Goal: Check status: Check status

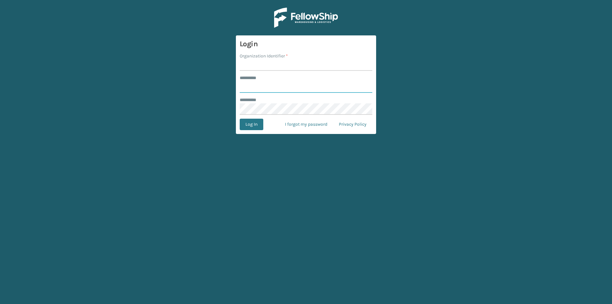
type input "******"
click at [265, 59] on input "Organization Identifier *" at bounding box center [306, 64] width 133 height 11
type input "[PERSON_NAME]"
click at [254, 120] on button "Log In" at bounding box center [252, 124] width 24 height 11
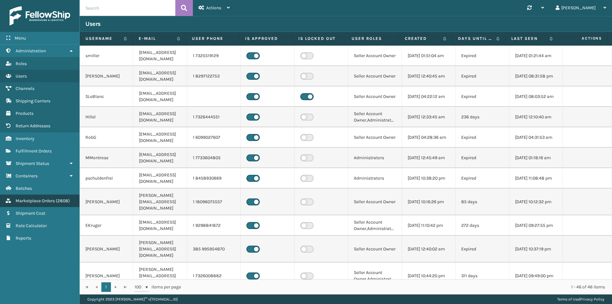
click at [66, 198] on span "( 2808 )" at bounding box center [63, 200] width 14 height 5
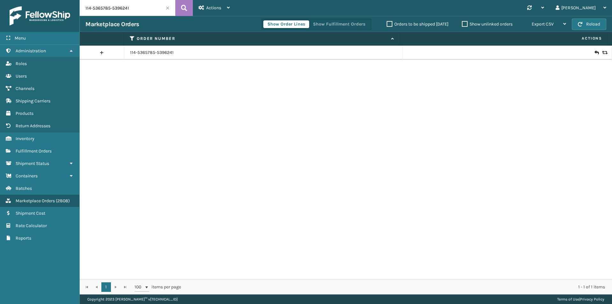
click at [140, 8] on input "114-5365785-5396241" at bounding box center [128, 8] width 96 height 16
paste input "3-3043457-3151467"
type input "113-3043457-3151467"
click at [185, 8] on icon at bounding box center [184, 8] width 6 height 10
click at [143, 51] on link "113-3043457-3151467" at bounding box center [151, 52] width 42 height 6
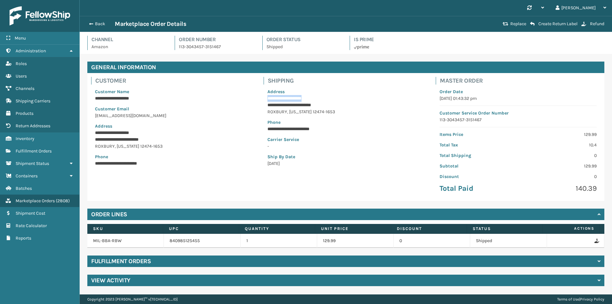
drag, startPoint x: 318, startPoint y: 99, endPoint x: 263, endPoint y: 99, distance: 55.8
click at [263, 99] on div "**********" at bounding box center [346, 137] width 172 height 120
copy p "**********"
click at [310, 101] on p "**********" at bounding box center [345, 98] width 157 height 7
drag, startPoint x: 336, startPoint y: 103, endPoint x: 267, endPoint y: 104, distance: 68.8
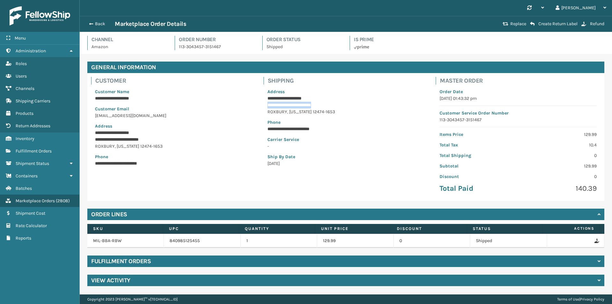
click at [267, 104] on p "**********" at bounding box center [345, 105] width 157 height 7
copy p "**********"
click at [108, 28] on div "Back Marketplace Order Details Replace Create Return Label Refund" at bounding box center [346, 24] width 532 height 16
click at [104, 27] on div "Back Marketplace Order Details" at bounding box center [292, 24] width 415 height 8
click at [102, 21] on button "Back" at bounding box center [99, 24] width 29 height 6
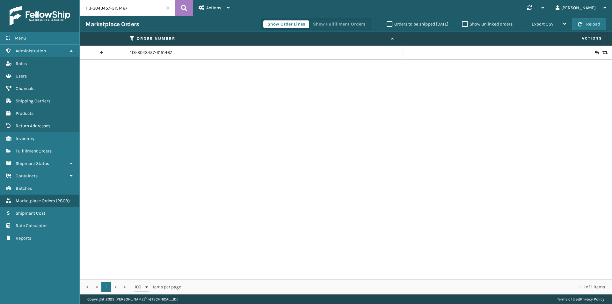
click at [151, 15] on input "113-3043457-3151467" at bounding box center [128, 8] width 96 height 16
paste input "2-5805587-4433816"
type input "112-5805587-4433816"
click at [184, 7] on icon at bounding box center [184, 8] width 6 height 10
click at [594, 53] on icon at bounding box center [596, 52] width 4 height 6
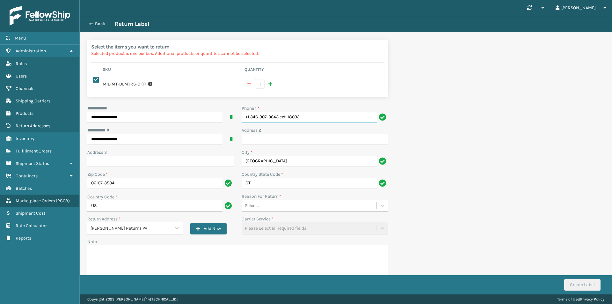
click at [327, 112] on input "+1 346-307-9643 ext. 18032" at bounding box center [308, 117] width 135 height 11
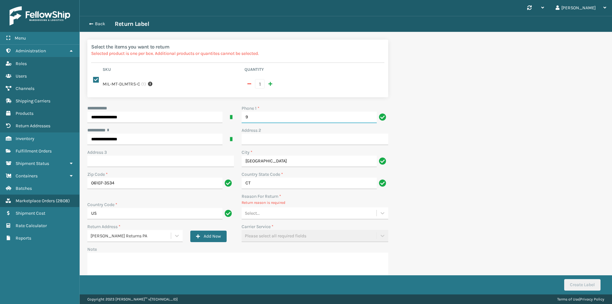
type input "9999999999"
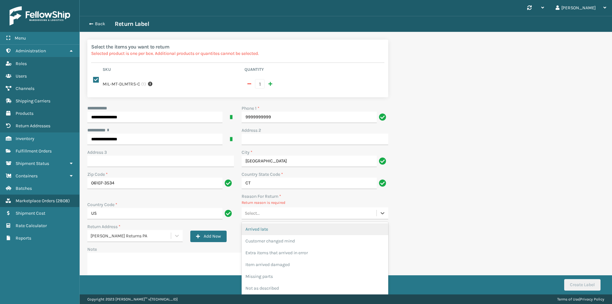
click at [276, 208] on div "Select..." at bounding box center [308, 213] width 135 height 11
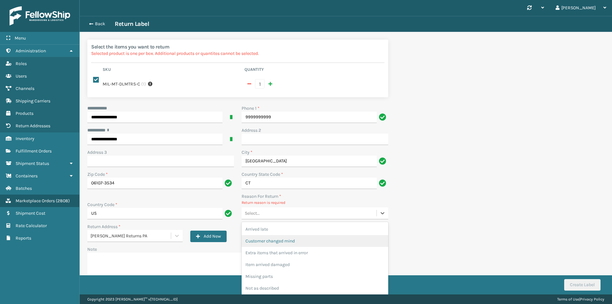
click at [284, 235] on div "Customer changed mind" at bounding box center [314, 241] width 147 height 12
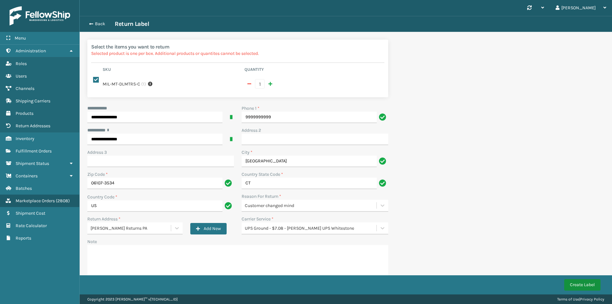
click at [571, 285] on button "Create Label" at bounding box center [582, 284] width 36 height 11
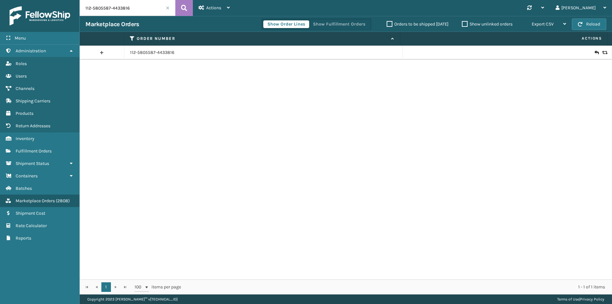
click at [144, 7] on input "112-5805587-4433816" at bounding box center [128, 8] width 96 height 16
paste input "8181961-29474"
click at [181, 8] on button at bounding box center [184, 8] width 18 height 16
click at [602, 50] on icon at bounding box center [604, 52] width 4 height 4
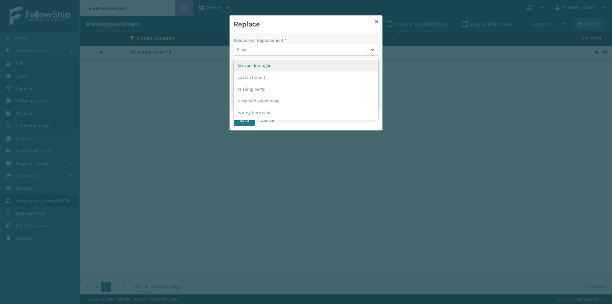
click at [276, 55] on div "Select..." at bounding box center [306, 50] width 145 height 12
click at [268, 78] on div "Lost in transit" at bounding box center [306, 77] width 145 height 12
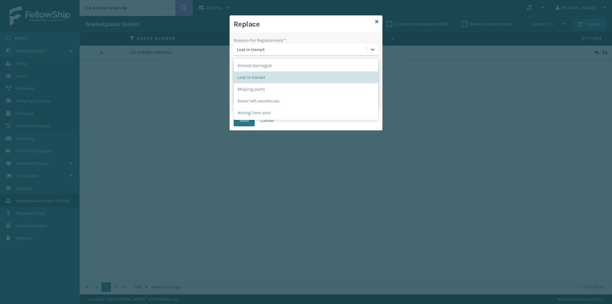
click at [261, 53] on div "Lost in transit" at bounding box center [302, 49] width 130 height 7
click at [254, 78] on div "Lost in transit" at bounding box center [306, 77] width 145 height 12
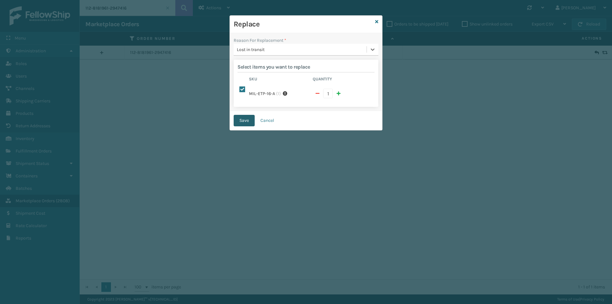
click at [240, 117] on button "Save" at bounding box center [244, 120] width 21 height 11
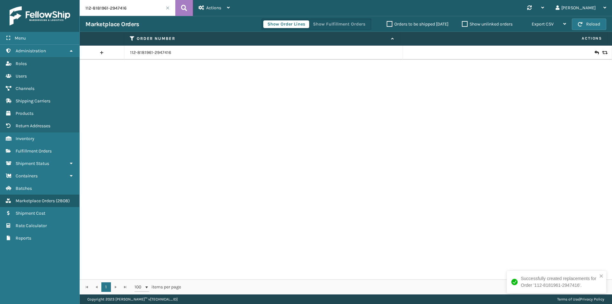
click at [139, 8] on input "112-8181961-2947416" at bounding box center [128, 8] width 96 height 16
paste input "3-5102326-7504239"
click at [181, 6] on icon at bounding box center [184, 8] width 6 height 10
click at [602, 53] on icon at bounding box center [604, 52] width 4 height 4
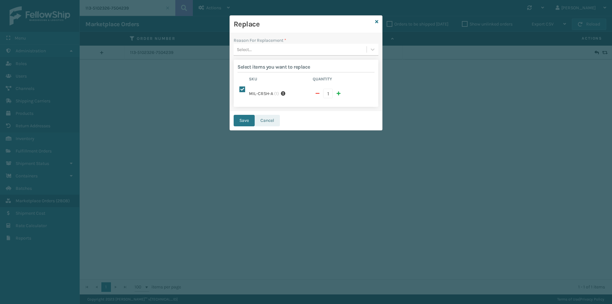
click at [266, 116] on button "Cancel" at bounding box center [267, 120] width 25 height 11
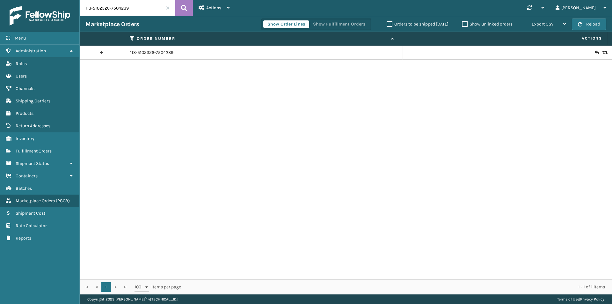
click at [150, 11] on input "113-5102326-7504239" at bounding box center [128, 8] width 96 height 16
paste input "7722970-2299464"
type input "113-7722970-2299464"
click at [185, 7] on icon at bounding box center [184, 8] width 6 height 10
click at [158, 51] on link "113-7722970-2299464" at bounding box center [152, 52] width 44 height 6
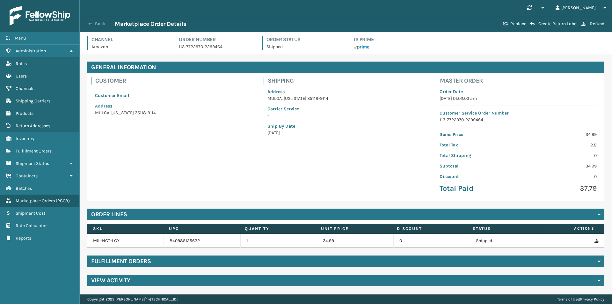
click at [95, 23] on button "Back" at bounding box center [99, 24] width 29 height 6
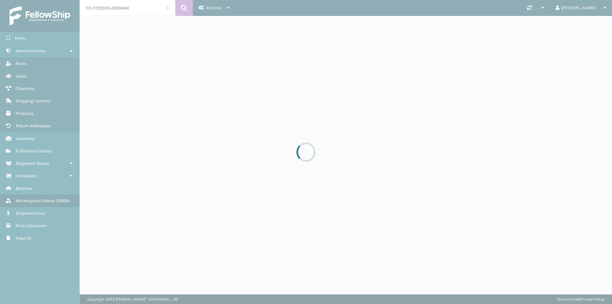
click at [127, 10] on div at bounding box center [306, 152] width 612 height 304
click at [146, 6] on div at bounding box center [306, 152] width 612 height 304
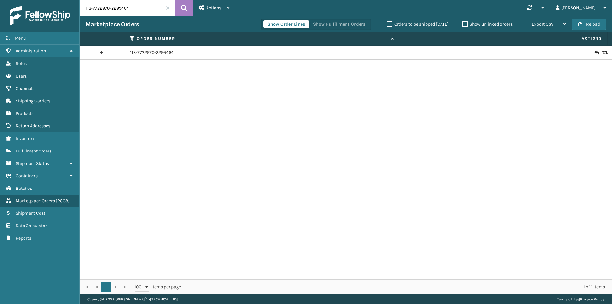
click at [145, 6] on input "113-7722970-2299464" at bounding box center [128, 8] width 96 height 16
paste input "2-8181961-2947416"
type input "112-8181961-2947416"
click at [187, 6] on icon at bounding box center [184, 8] width 6 height 10
click at [150, 49] on link "112-8181961-2947416" at bounding box center [150, 52] width 41 height 6
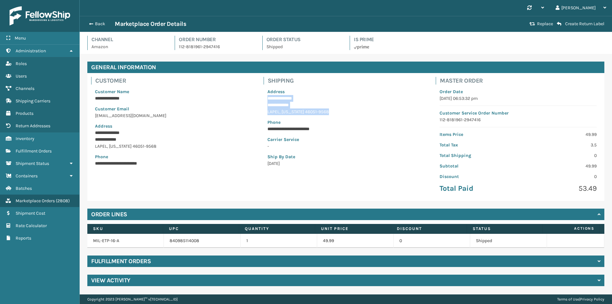
drag, startPoint x: 263, startPoint y: 101, endPoint x: 332, endPoint y: 111, distance: 70.2
click at [332, 111] on div "**********" at bounding box center [346, 137] width 172 height 120
click at [332, 111] on p "[GEOGRAPHIC_DATA] , [US_STATE] 46051-9568" at bounding box center [345, 111] width 157 height 7
drag, startPoint x: 327, startPoint y: 111, endPoint x: 265, endPoint y: 106, distance: 62.6
click at [265, 106] on div "**********" at bounding box center [345, 127] width 165 height 86
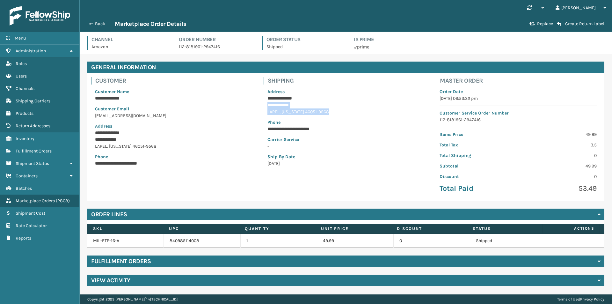
copy div "**********"
click at [97, 23] on button "Back" at bounding box center [99, 24] width 29 height 6
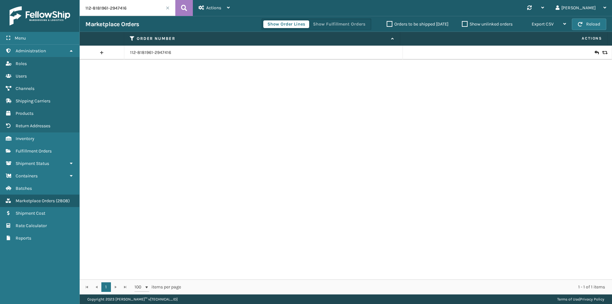
click at [602, 51] on icon at bounding box center [604, 52] width 4 height 4
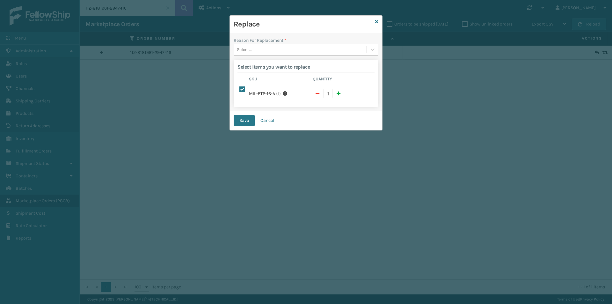
click at [296, 46] on div "Select..." at bounding box center [300, 49] width 133 height 11
click at [267, 75] on div "Lost in transit" at bounding box center [306, 77] width 145 height 12
click at [249, 116] on button "Save" at bounding box center [244, 120] width 21 height 11
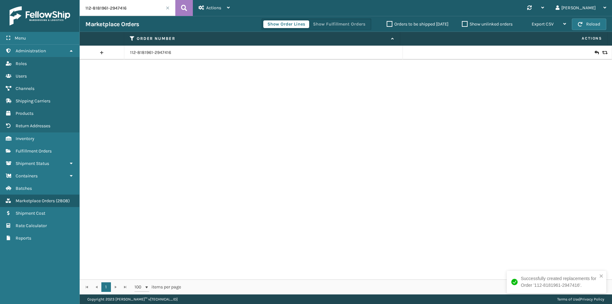
click at [141, 10] on input "112-8181961-2947416" at bounding box center [128, 8] width 96 height 16
paste input "1-7904464-1321051"
type input "111-7904464-1321051"
click at [186, 7] on icon at bounding box center [184, 8] width 6 height 10
click at [138, 52] on link "111-7904464-1321051" at bounding box center [150, 52] width 40 height 6
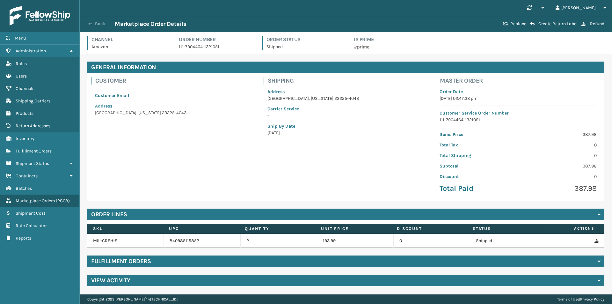
click at [95, 24] on button "Back" at bounding box center [99, 24] width 29 height 6
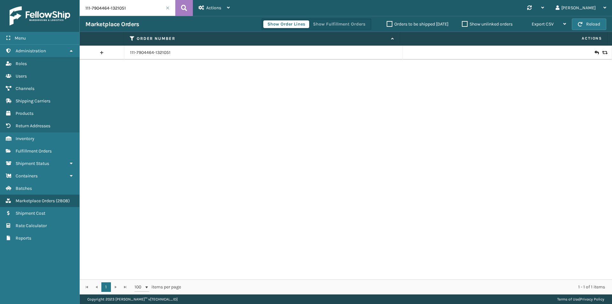
drag, startPoint x: 594, startPoint y: 48, endPoint x: 596, endPoint y: 52, distance: 4.3
click at [594, 50] on td at bounding box center [507, 53] width 209 height 14
click at [596, 52] on div at bounding box center [506, 52] width 197 height 6
click at [602, 52] on icon at bounding box center [604, 52] width 4 height 4
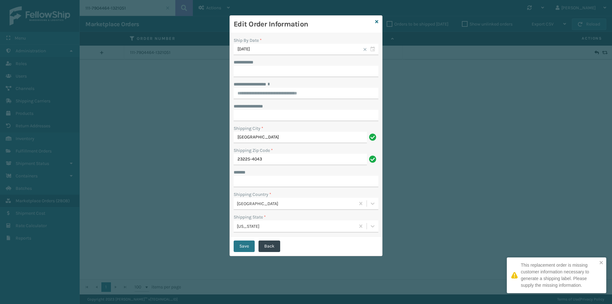
click at [265, 65] on div "**********" at bounding box center [306, 62] width 145 height 7
click at [265, 71] on input "**********" at bounding box center [306, 71] width 145 height 11
paste input "*****"
paste input "**********"
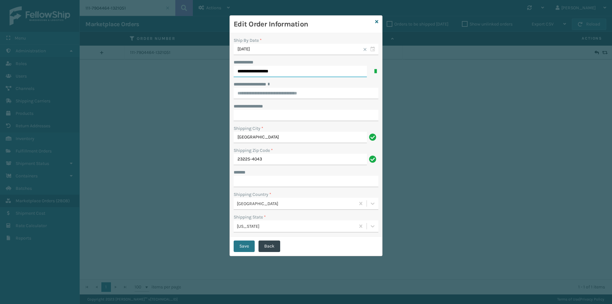
type input "**********"
click at [287, 88] on input "**********" at bounding box center [306, 93] width 145 height 11
paste input "**********"
type input "**********"
click at [303, 83] on div "**********" at bounding box center [306, 84] width 145 height 7
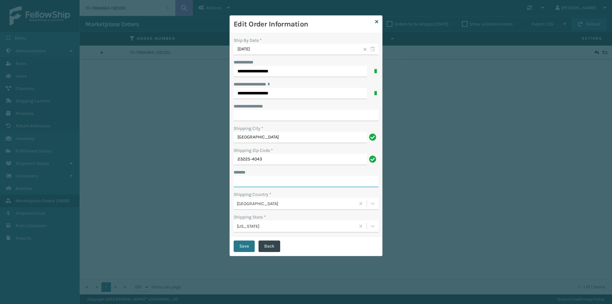
click at [269, 184] on input "***** *" at bounding box center [306, 181] width 145 height 11
type input "**********"
click at [247, 248] on button "Save" at bounding box center [244, 245] width 21 height 11
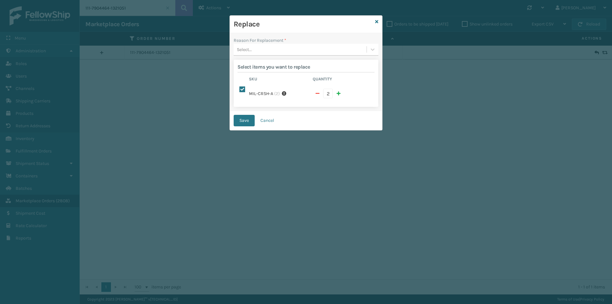
click at [317, 91] on span "button" at bounding box center [317, 93] width 4 height 4
checkbox input "false"
type input "1"
click at [261, 49] on div "Select..." at bounding box center [300, 49] width 133 height 11
click at [268, 77] on div "Lost in transit" at bounding box center [306, 77] width 145 height 12
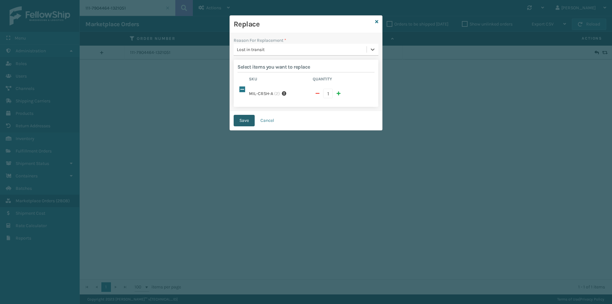
click at [247, 117] on button "Save" at bounding box center [244, 120] width 21 height 11
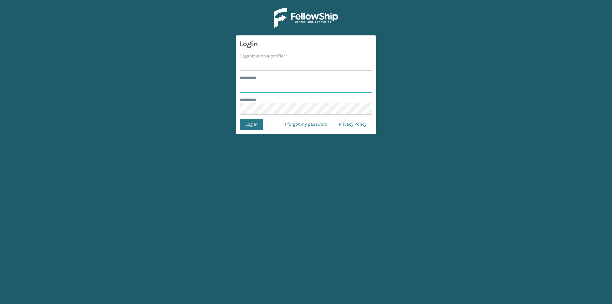
type input "******"
click at [253, 65] on input "Organization Identifier *" at bounding box center [306, 64] width 133 height 11
type input "[PERSON_NAME]"
click at [261, 124] on button "Log In" at bounding box center [252, 124] width 24 height 11
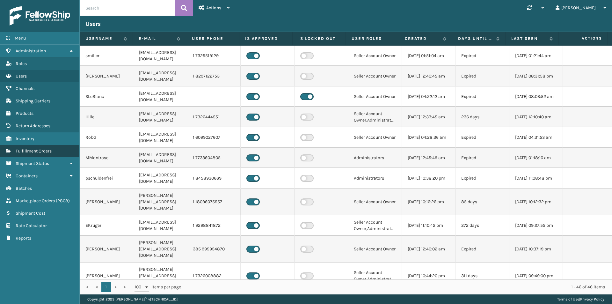
click at [57, 149] on link "Fulfillment Orders" at bounding box center [39, 151] width 79 height 12
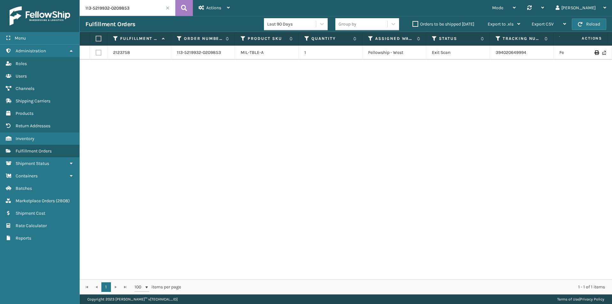
click at [134, 6] on input "113-5219932-0209853" at bounding box center [128, 8] width 96 height 16
paste input "4144721-2941848"
click at [181, 6] on icon at bounding box center [184, 8] width 6 height 10
drag, startPoint x: 508, startPoint y: 58, endPoint x: 490, endPoint y: 58, distance: 18.8
click at [490, 58] on td "392810445075" at bounding box center [522, 56] width 64 height 20
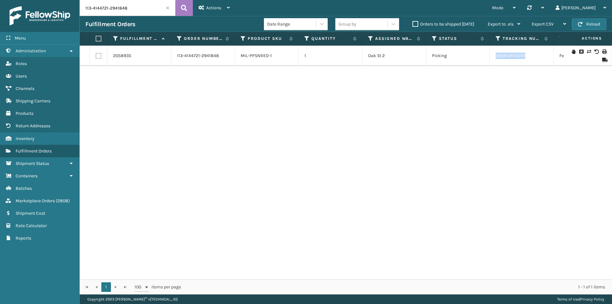
copy link "392810445075"
click at [120, 11] on input "113-4144721-2941848" at bounding box center [128, 8] width 96 height 16
paste input "1-0734145-9914617"
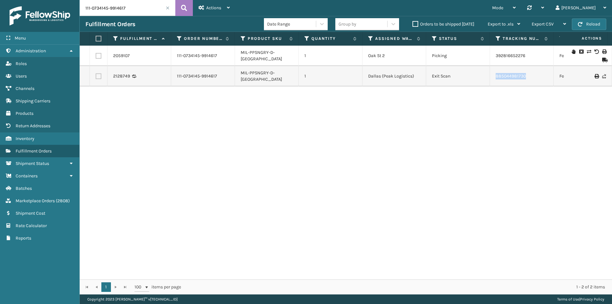
drag, startPoint x: 535, startPoint y: 79, endPoint x: 495, endPoint y: 72, distance: 40.1
click at [495, 72] on td "885044981730" at bounding box center [522, 76] width 64 height 20
click at [123, 6] on input "111-0734145-9914617" at bounding box center [128, 8] width 96 height 16
paste input "4-8605155-4989820"
click at [184, 6] on icon at bounding box center [184, 8] width 6 height 10
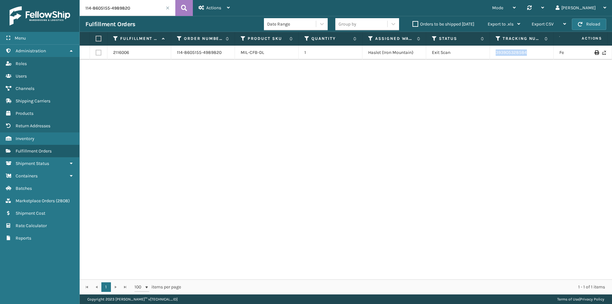
click at [479, 58] on tr "2116006 114-8605155-4989820 MIL-CFB-DL 1 Haslet (Iron Mountain) Exit Scan 39390…" at bounding box center [436, 53] width 713 height 14
copy tr "393905328584"
click at [128, 7] on input "114-8605155-4989820" at bounding box center [128, 8] width 96 height 16
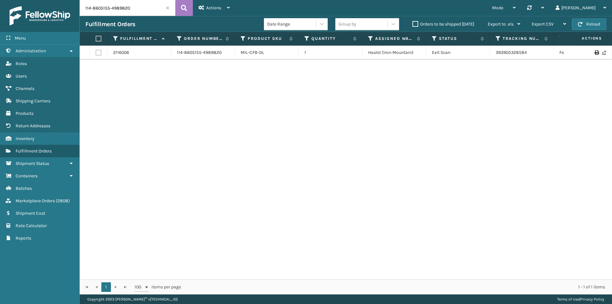
paste input "3526379-6029051"
click at [182, 5] on icon at bounding box center [184, 8] width 6 height 10
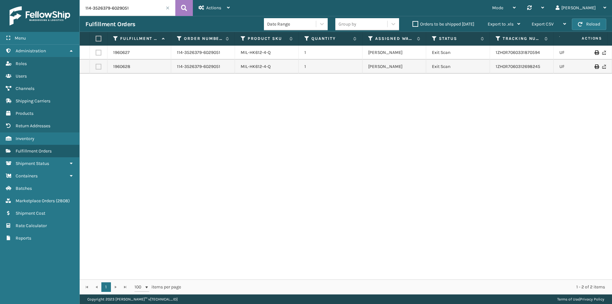
click at [148, 6] on input "114-3526379-6029051" at bounding box center [128, 8] width 96 height 16
paste input "2-8181961-2947416"
click at [186, 6] on icon at bounding box center [184, 8] width 6 height 10
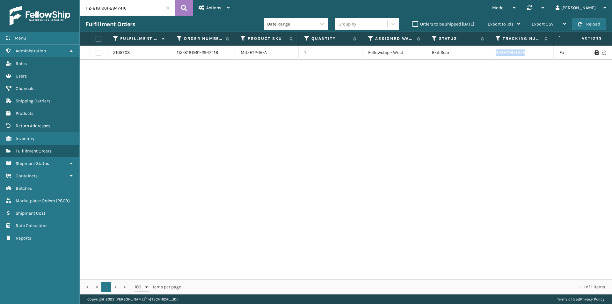
drag, startPoint x: 529, startPoint y: 54, endPoint x: 482, endPoint y: 54, distance: 46.2
click at [482, 54] on tr "2105703 112-8181961-2947416 MIL-ETP-16-A 1 Fellowship - West Exit Scan 39367995…" at bounding box center [436, 53] width 713 height 14
copy tr "393679951825"
click at [133, 13] on input "112-8181961-2947416" at bounding box center [128, 8] width 96 height 16
paste input "3-5102326-7504239"
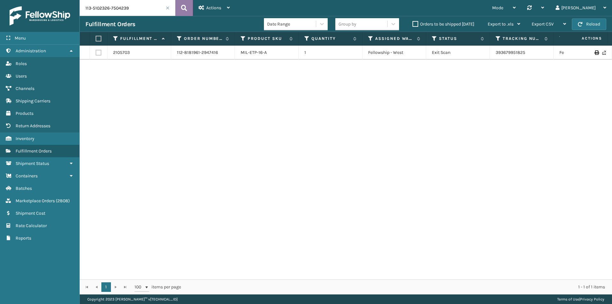
click at [182, 9] on icon at bounding box center [184, 8] width 6 height 10
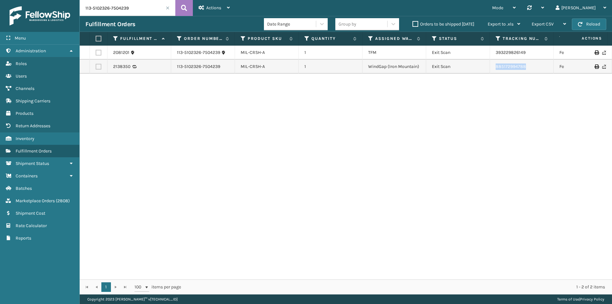
drag, startPoint x: 544, startPoint y: 66, endPoint x: 478, endPoint y: 71, distance: 65.5
click at [478, 71] on tr "2138350 113-5102326-7504239 MIL-CRSH-A 1 WindGap (Iron Mountain) Exit Scan 8851…" at bounding box center [436, 67] width 713 height 14
copy tr "885172994788"
click at [126, 14] on input "113-5102326-7504239" at bounding box center [128, 8] width 96 height 16
paste input "7722970-2299464"
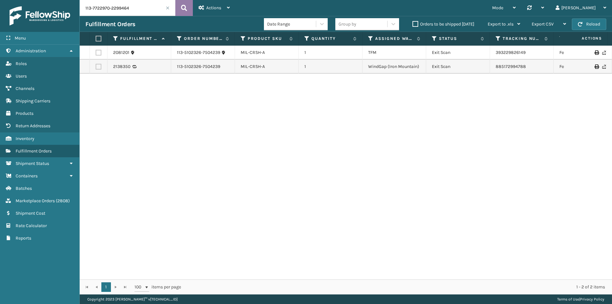
click at [185, 5] on icon at bounding box center [184, 8] width 6 height 10
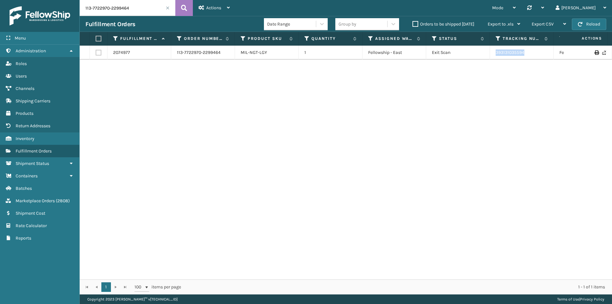
drag, startPoint x: 537, startPoint y: 52, endPoint x: 482, endPoint y: 54, distance: 54.5
click at [482, 54] on tr "2074977 113-7722970-2299464 MIL-NGT-LGY 1 Fellowship - East Exit Scan 393131035…" at bounding box center [436, 53] width 713 height 14
copy tr "393131035594"
click at [130, 8] on input "113-7722970-2299464" at bounding box center [128, 8] width 96 height 16
paste input "1-7904464-1321051"
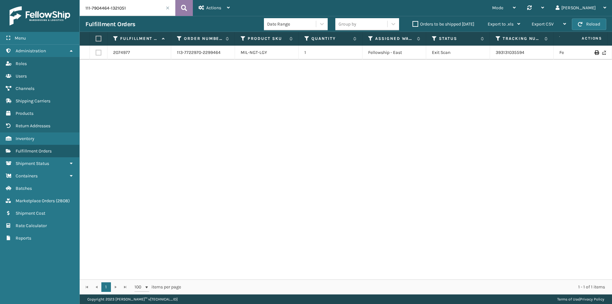
type input "111-7904464-1321051"
click at [176, 10] on button at bounding box center [184, 8] width 18 height 16
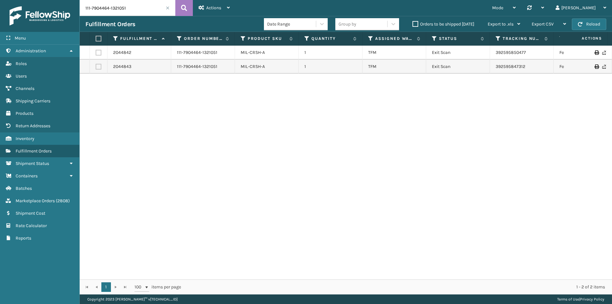
click at [124, 9] on input "111-7904464-1321051" at bounding box center [128, 8] width 96 height 16
click at [185, 6] on icon at bounding box center [184, 8] width 6 height 10
drag, startPoint x: 537, startPoint y: 50, endPoint x: 490, endPoint y: 59, distance: 47.9
click at [490, 59] on td "392595850477" at bounding box center [522, 53] width 64 height 14
copy link "392595850477"
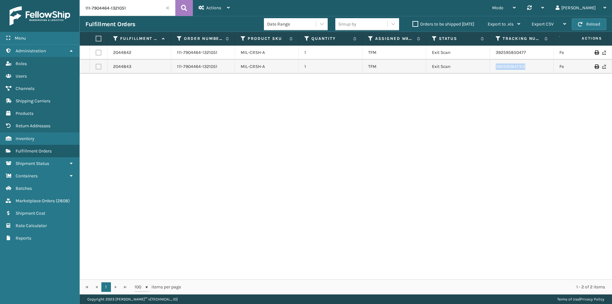
drag, startPoint x: 482, startPoint y: 68, endPoint x: 457, endPoint y: 68, distance: 25.2
click at [457, 68] on tr "2044843 111-7904464-1321051 MIL-CRSH-A 1 TFM Exit Scan 392595847312 FedEx Groun…" at bounding box center [436, 67] width 713 height 14
copy tr "392595847312"
click at [129, 13] on input "111-7904464-1321051" at bounding box center [128, 8] width 96 height 16
paste input "9350008-7061003"
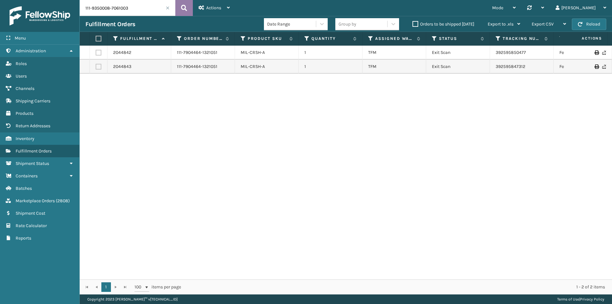
click at [187, 7] on button at bounding box center [184, 8] width 18 height 16
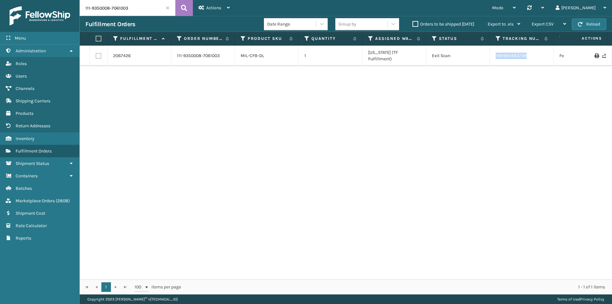
drag, startPoint x: 538, startPoint y: 56, endPoint x: 496, endPoint y: 58, distance: 42.4
click at [496, 58] on tr "2067426 111-9350008-7061003 MIL-CFB-DL 1 Indiana (TF Fulfillment) Exit Scan 392…" at bounding box center [436, 56] width 713 height 20
click at [127, 11] on input "111-9350008-7061003" at bounding box center [128, 8] width 96 height 16
paste input "2-0056226-218022"
type input "112-0056226-2180223"
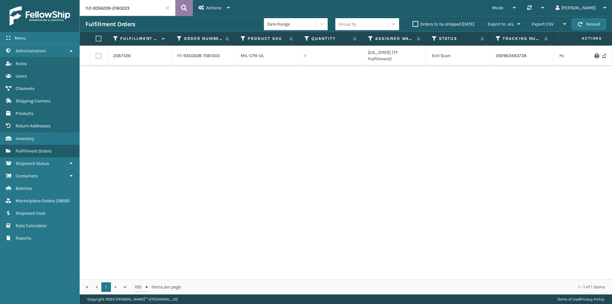
click at [186, 8] on icon at bounding box center [184, 8] width 6 height 10
click at [133, 9] on input "112-0056226-2180223" at bounding box center [128, 8] width 96 height 16
click at [184, 7] on icon at bounding box center [184, 8] width 6 height 10
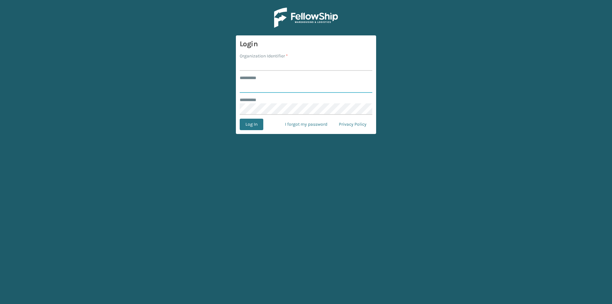
type input "******"
click at [277, 67] on input "Organization Identifier *" at bounding box center [306, 64] width 133 height 11
type input "[PERSON_NAME]"
click at [256, 119] on button "Log In" at bounding box center [252, 124] width 24 height 11
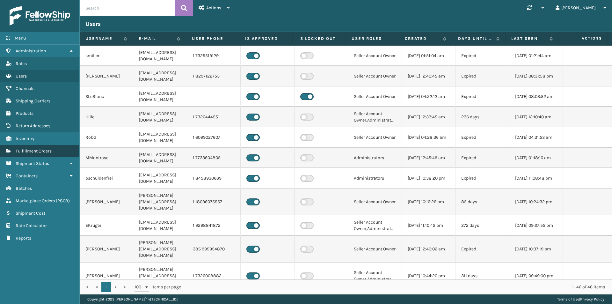
click at [49, 153] on span "Fulfillment Orders" at bounding box center [34, 150] width 36 height 5
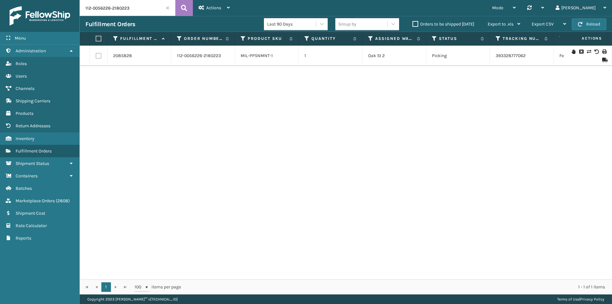
click at [141, 7] on input "112-0056226-2180223" at bounding box center [128, 8] width 96 height 16
click at [180, 7] on button at bounding box center [184, 8] width 18 height 16
drag, startPoint x: 532, startPoint y: 55, endPoint x: 494, endPoint y: 59, distance: 38.1
click at [494, 59] on td "393328777062" at bounding box center [522, 56] width 64 height 20
copy link "393328777062"
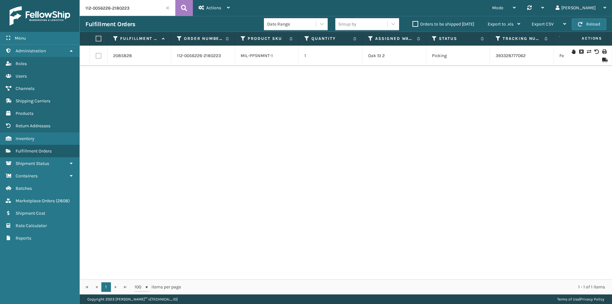
click at [131, 10] on input "112-0056226-2180223" at bounding box center [128, 8] width 96 height 16
paste input "4-7574616-9895405"
click at [180, 6] on button at bounding box center [184, 8] width 18 height 16
drag, startPoint x: 532, startPoint y: 52, endPoint x: 480, endPoint y: 54, distance: 51.4
click at [480, 54] on tr "2111987 114-7574616-9895405 MIL-ART-S-N 1 WindGap (Iron Mountain) Exit Scan 885…" at bounding box center [436, 53] width 713 height 14
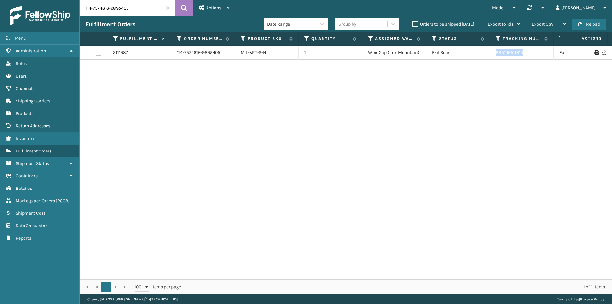
copy tr "885106511610"
click at [133, 14] on input "114-7574616-9895405" at bounding box center [128, 8] width 96 height 16
paste input "2-8256912-4979436"
type input "112-8256912-4979436"
drag, startPoint x: 528, startPoint y: 53, endPoint x: 485, endPoint y: 57, distance: 43.8
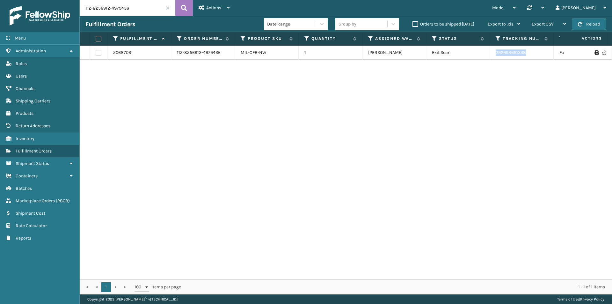
click at [485, 57] on tr "2068703 112-8256912-4979436 MIL-CFB-NW 1 Milliard LV Exit Scan 392998661398 Fed…" at bounding box center [436, 53] width 713 height 14
copy tr "392998661398"
